Goal: Transaction & Acquisition: Book appointment/travel/reservation

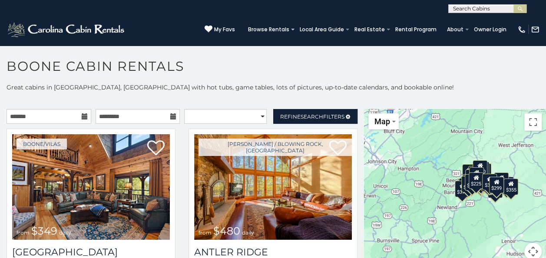
click at [503, 8] on input "text" at bounding box center [487, 10] width 76 height 9
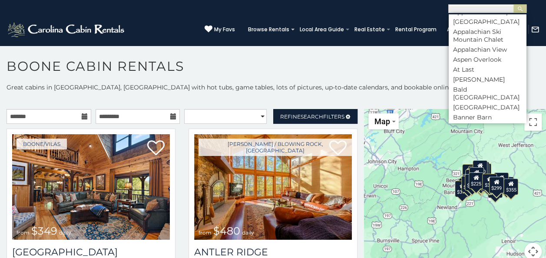
scroll to position [359, 0]
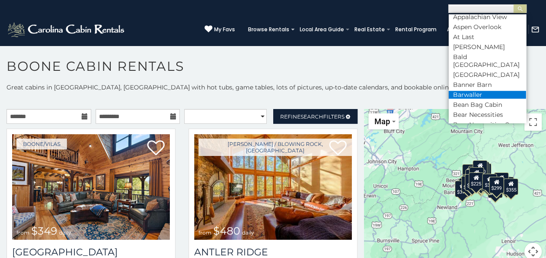
click at [473, 92] on li "Barwaller" at bounding box center [487, 95] width 77 height 8
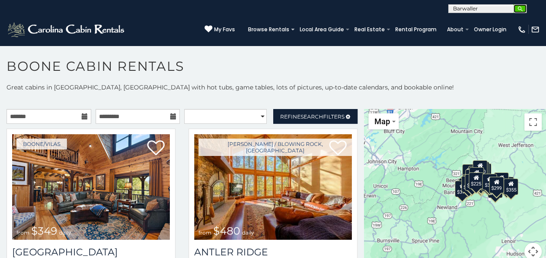
click at [521, 7] on img "submit" at bounding box center [520, 9] width 7 height 7
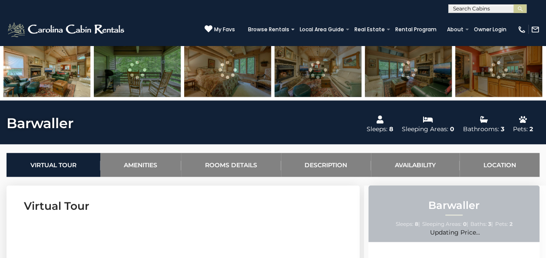
scroll to position [239, 0]
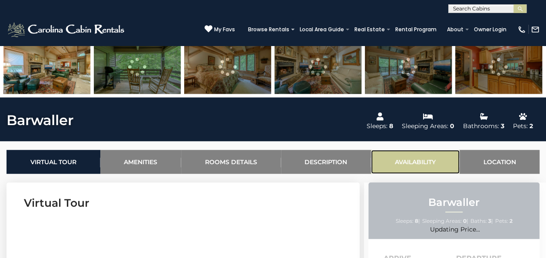
click at [408, 162] on link "Availability" at bounding box center [415, 162] width 89 height 24
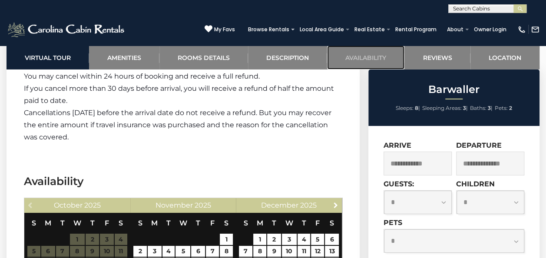
scroll to position [1543, 0]
